Goal: Book appointment/travel/reservation

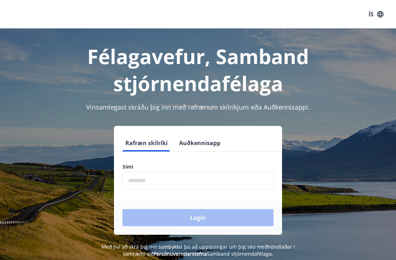
click at [155, 178] on input "phone" at bounding box center [197, 180] width 151 height 17
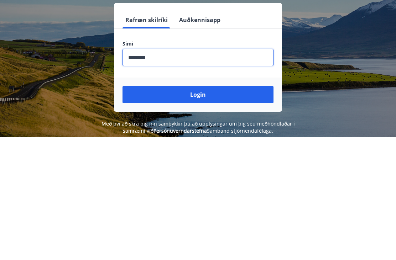
type input "********"
click at [205, 209] on button "Login" at bounding box center [197, 217] width 151 height 17
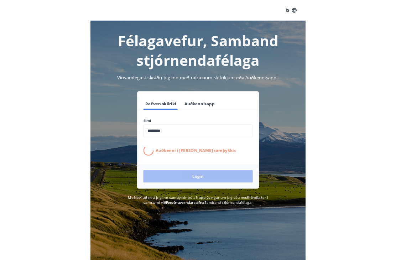
scroll to position [111, 0]
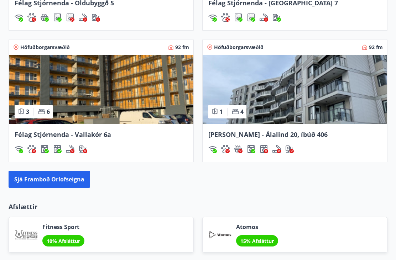
scroll to position [667, 0]
click at [68, 182] on button "Sjá framboð orlofseigna" at bounding box center [50, 179] width 82 height 17
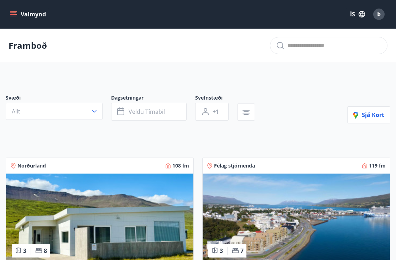
click at [176, 114] on button "Veldu tímabil" at bounding box center [148, 112] width 75 height 18
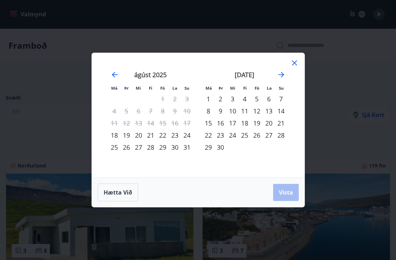
click at [246, 111] on div "11" at bounding box center [245, 111] width 12 height 12
click at [213, 123] on div "15" at bounding box center [208, 123] width 12 height 12
click at [286, 194] on span "Vista" at bounding box center [286, 193] width 14 height 8
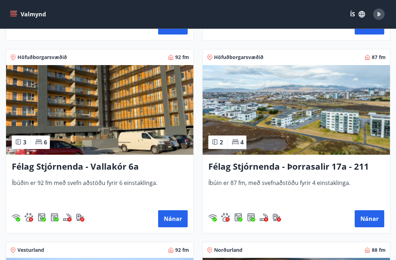
scroll to position [681, 0]
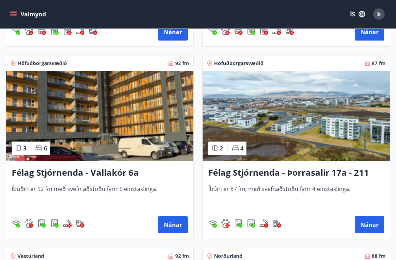
click at [376, 219] on button "Nánar" at bounding box center [370, 225] width 30 height 17
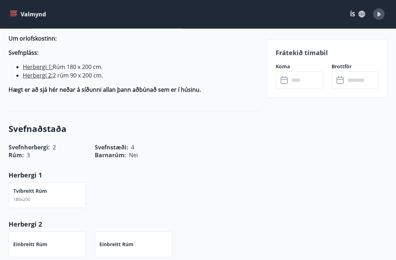
scroll to position [219, 0]
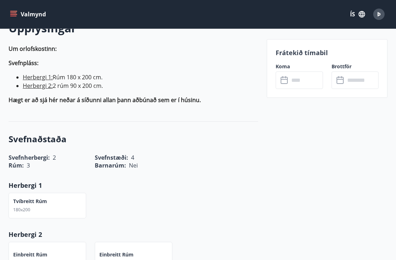
click at [308, 82] on input "text" at bounding box center [305, 80] width 33 height 17
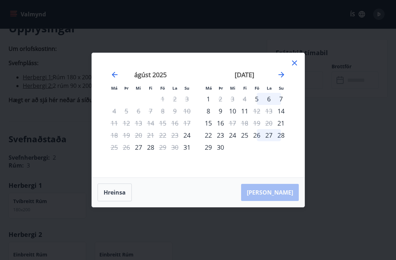
click at [282, 115] on div "14" at bounding box center [281, 111] width 12 height 12
click at [225, 123] on div "16" at bounding box center [220, 123] width 12 height 12
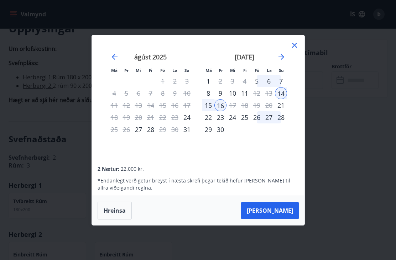
click at [298, 47] on icon at bounding box center [294, 45] width 9 height 9
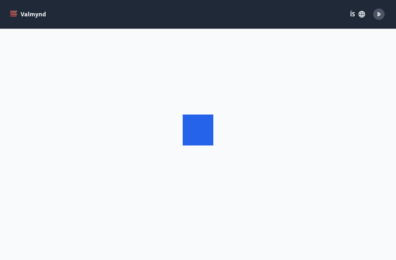
scroll to position [23, 0]
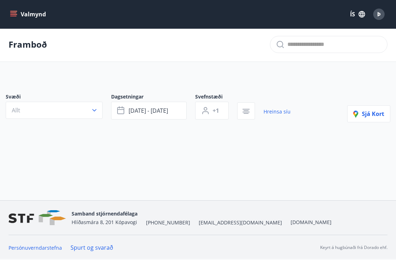
click at [162, 107] on span "sep 11 - sep 15" at bounding box center [149, 111] width 40 height 8
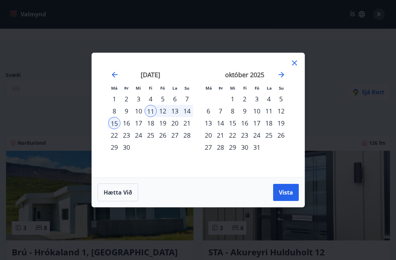
click at [287, 195] on span "Vista" at bounding box center [286, 193] width 14 height 8
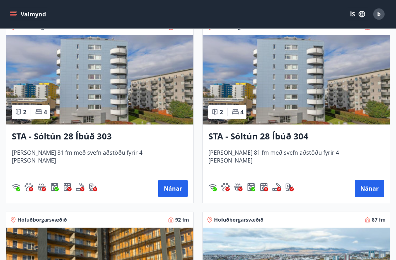
scroll to position [527, 0]
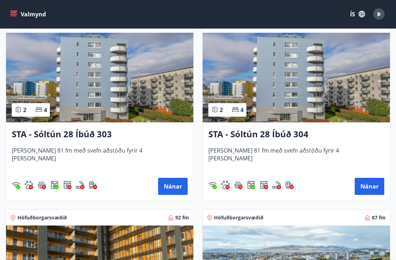
click at [369, 187] on button "Nánar" at bounding box center [370, 186] width 30 height 17
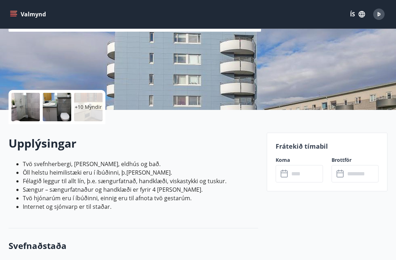
scroll to position [110, 0]
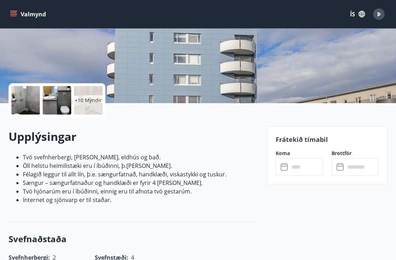
click at [307, 167] on input "text" at bounding box center [305, 167] width 33 height 17
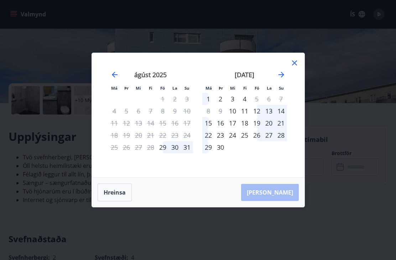
click at [247, 117] on div "11" at bounding box center [245, 111] width 12 height 12
click at [211, 129] on div "15" at bounding box center [208, 123] width 12 height 12
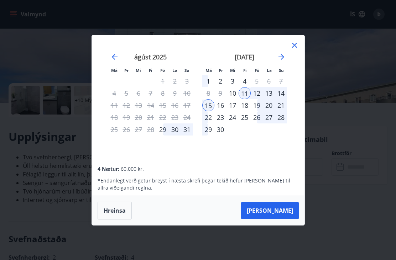
click at [281, 219] on button "Taka Frá" at bounding box center [270, 210] width 58 height 17
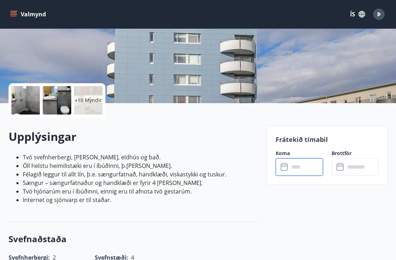
type input "******"
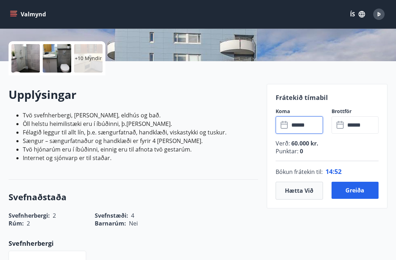
scroll to position [152, 0]
click at [38, 61] on div at bounding box center [25, 58] width 28 height 28
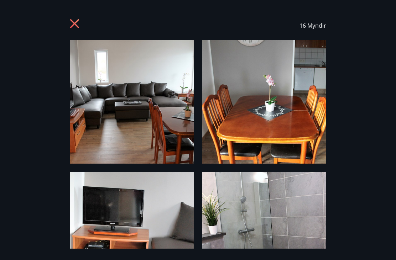
scroll to position [0, 0]
click at [75, 23] on icon at bounding box center [74, 23] width 9 height 9
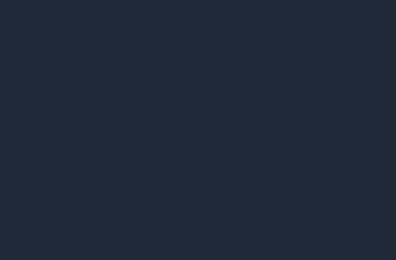
scroll to position [0, 0]
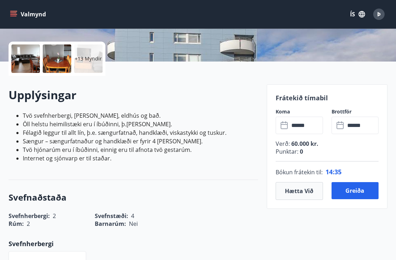
click at [352, 187] on button "Greiða" at bounding box center [354, 190] width 47 height 17
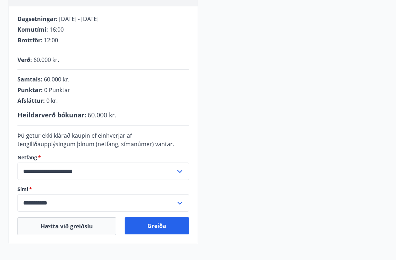
scroll to position [129, 0]
click at [182, 174] on icon at bounding box center [180, 171] width 9 height 9
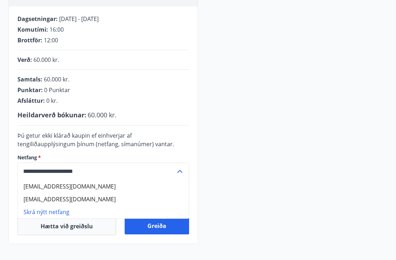
click at [78, 186] on li "thordismarin@gmail.com" at bounding box center [103, 186] width 171 height 13
type input "**********"
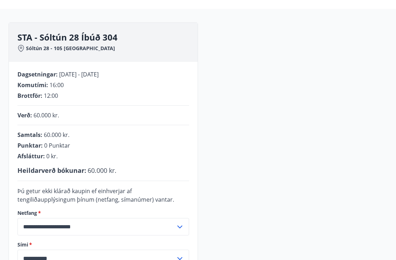
scroll to position [0, 0]
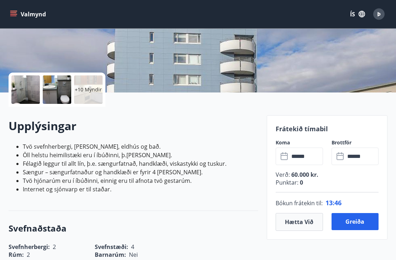
scroll to position [121, 0]
click at [355, 224] on button "Greiða" at bounding box center [354, 221] width 47 height 17
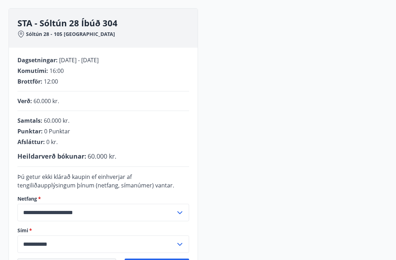
scroll to position [89, 0]
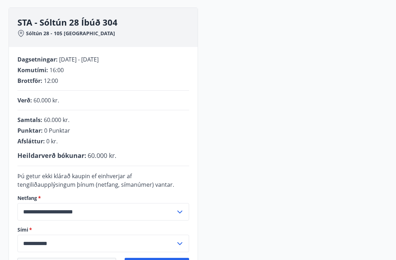
click at [175, 214] on input "**********" at bounding box center [96, 211] width 158 height 17
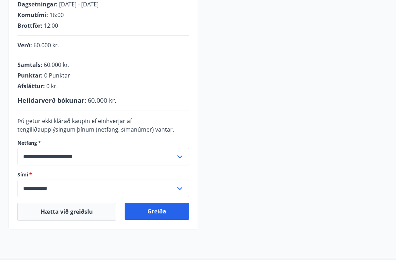
scroll to position [150, 0]
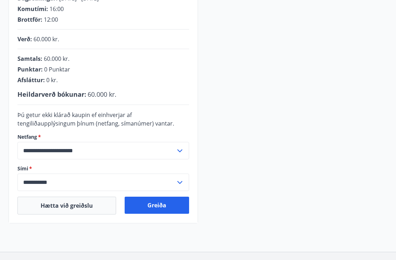
click at [183, 152] on icon at bounding box center [180, 151] width 9 height 9
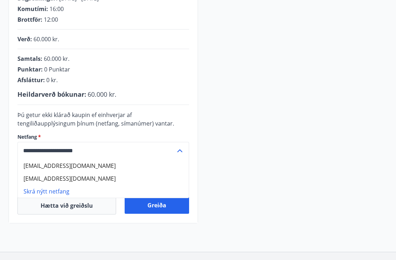
click at [78, 162] on li "thordismarin@gmail.com" at bounding box center [103, 165] width 171 height 13
type input "**********"
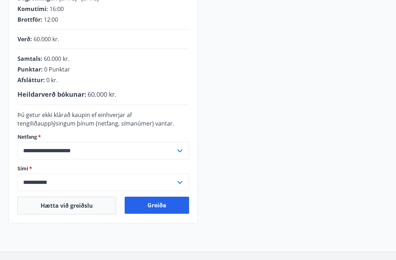
click at [156, 205] on button "Greiða" at bounding box center [157, 205] width 64 height 17
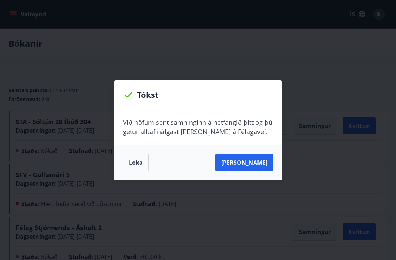
click at [247, 166] on button "[PERSON_NAME]" at bounding box center [244, 162] width 58 height 17
click at [252, 166] on button "[PERSON_NAME]" at bounding box center [244, 162] width 58 height 17
click at [141, 165] on button "Loka" at bounding box center [136, 163] width 26 height 18
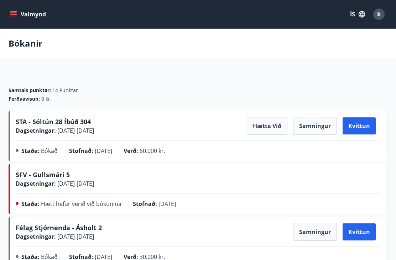
click at [9, 9] on button "Valmynd" at bounding box center [29, 14] width 40 height 13
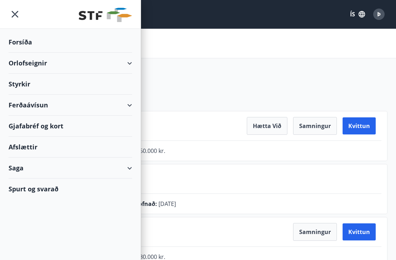
click at [38, 61] on div "Orlofseignir" at bounding box center [71, 63] width 124 height 21
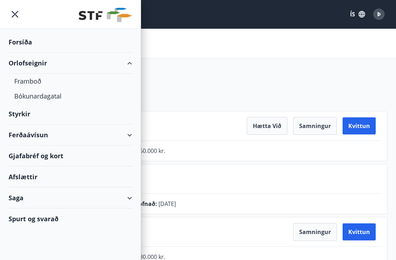
click at [48, 94] on div "Bókunardagatal" at bounding box center [70, 96] width 112 height 15
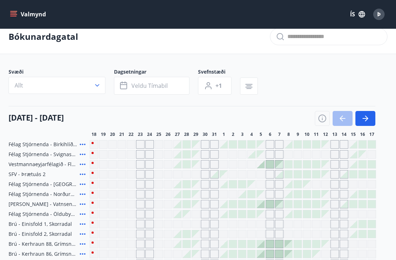
scroll to position [2, 0]
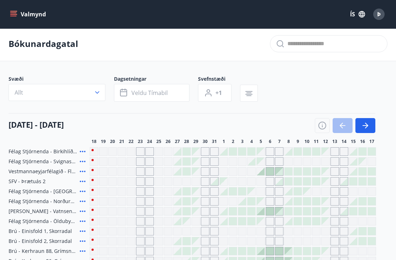
click at [367, 124] on icon "button" at bounding box center [365, 125] width 9 height 9
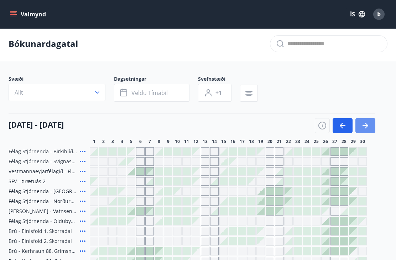
click at [368, 124] on icon "button" at bounding box center [365, 125] width 9 height 9
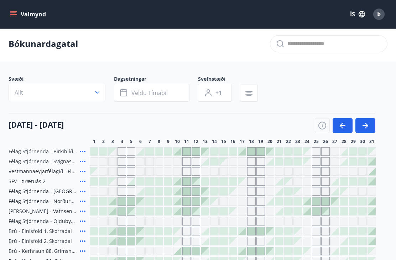
click at [367, 125] on icon "button" at bounding box center [366, 126] width 3 height 6
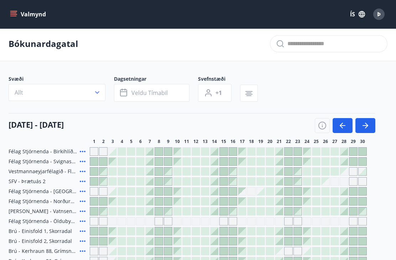
click at [369, 124] on icon "button" at bounding box center [365, 125] width 9 height 9
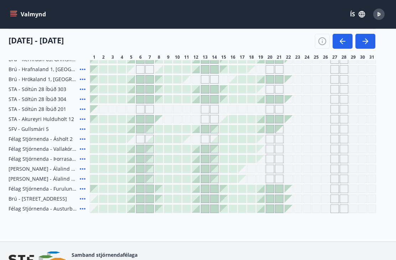
scroll to position [213, 0]
click at [283, 159] on div "Gráir dagar eru ekki bókanlegir" at bounding box center [279, 159] width 9 height 9
click at [282, 189] on div at bounding box center [279, 189] width 8 height 8
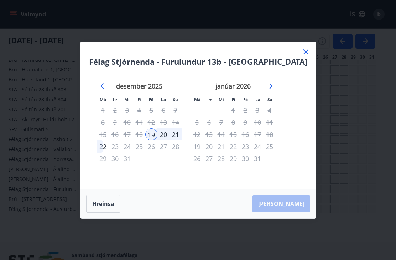
click at [302, 56] on icon at bounding box center [306, 52] width 9 height 9
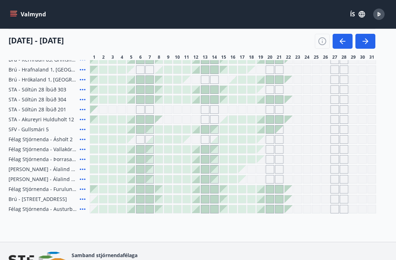
scroll to position [11, 0]
